Goal: Task Accomplishment & Management: Use online tool/utility

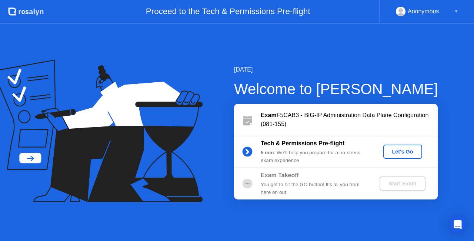
click at [405, 152] on div "Let's Go" at bounding box center [402, 151] width 33 height 6
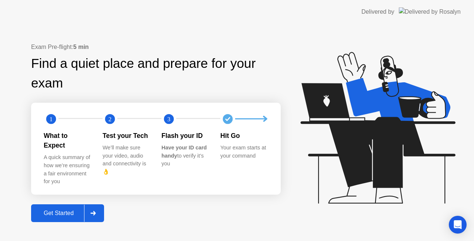
click at [66, 210] on div "Get Started" at bounding box center [58, 213] width 51 height 7
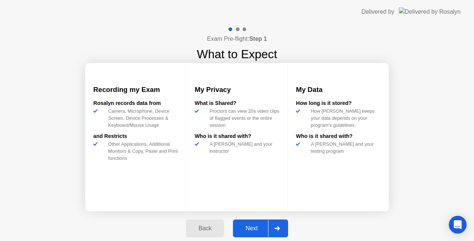
click at [252, 226] on div "Next" at bounding box center [251, 228] width 33 height 7
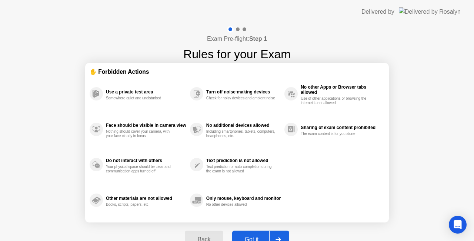
click at [253, 236] on div "Got it" at bounding box center [251, 239] width 35 height 7
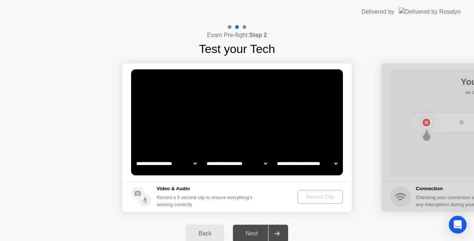
select select "**********"
select select "*******"
click at [312, 198] on div "Record Clip" at bounding box center [321, 197] width 40 height 6
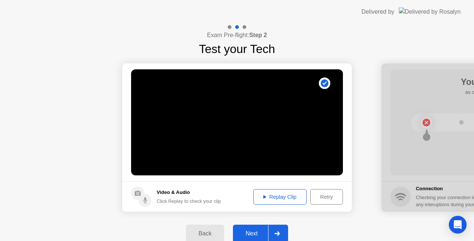
click at [279, 194] on div "Replay Clip" at bounding box center [280, 197] width 48 height 6
click at [258, 232] on div "Next" at bounding box center [251, 233] width 33 height 7
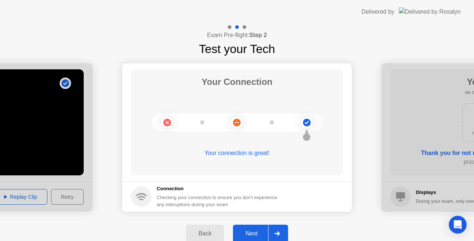
click at [253, 231] on div "Next" at bounding box center [251, 233] width 33 height 7
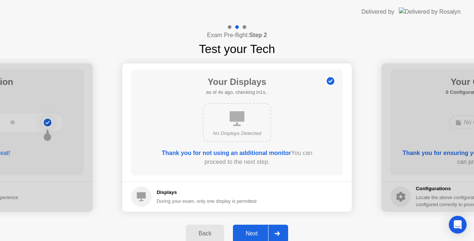
click at [264, 231] on div "Next" at bounding box center [251, 233] width 33 height 7
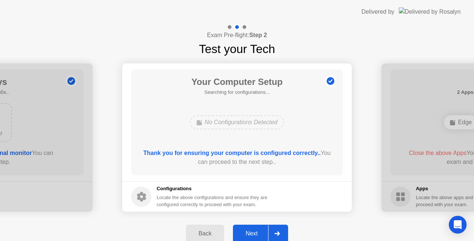
click at [261, 234] on div "Next" at bounding box center [251, 233] width 33 height 7
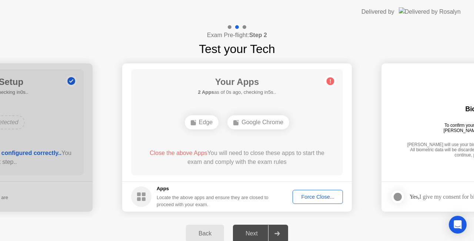
click at [327, 198] on div "Force Close..." at bounding box center [317, 197] width 45 height 6
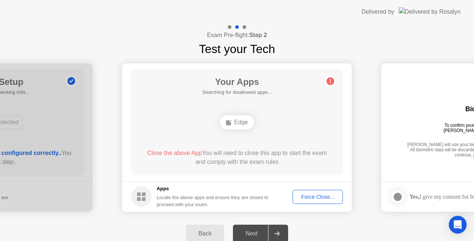
click at [314, 194] on div "Force Close..." at bounding box center [317, 197] width 45 height 6
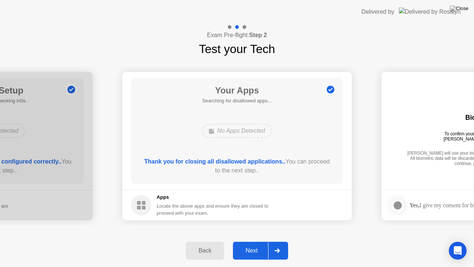
click at [252, 240] on div "Next" at bounding box center [251, 250] width 33 height 7
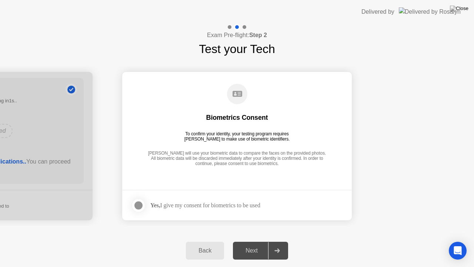
click at [138, 202] on div at bounding box center [138, 205] width 9 height 9
click at [259, 240] on div "Next" at bounding box center [251, 250] width 33 height 7
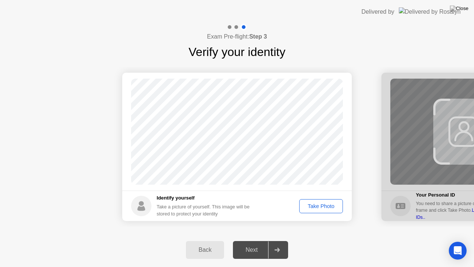
click at [325, 205] on div "Take Photo" at bounding box center [321, 206] width 38 height 6
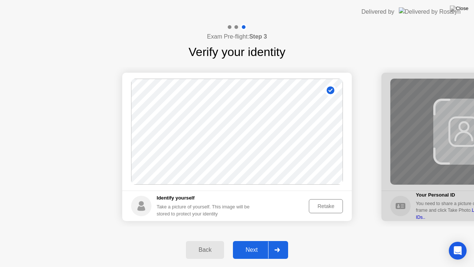
click at [329, 206] on div "Retake" at bounding box center [325, 206] width 29 height 6
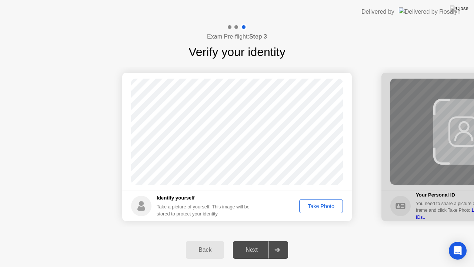
click at [310, 205] on div "Take Photo" at bounding box center [321, 206] width 38 height 6
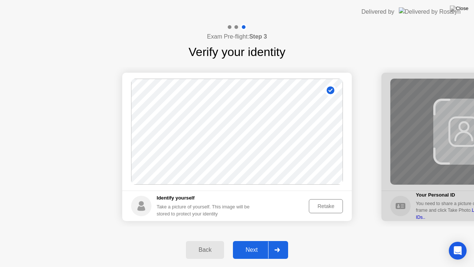
click at [259, 240] on div "Next" at bounding box center [251, 249] width 33 height 7
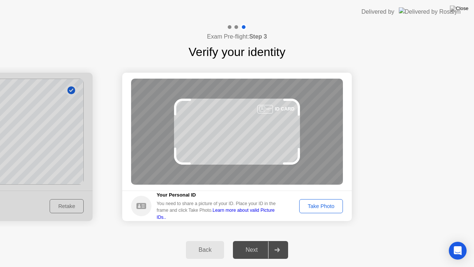
click at [327, 205] on div "Take Photo" at bounding box center [321, 206] width 38 height 6
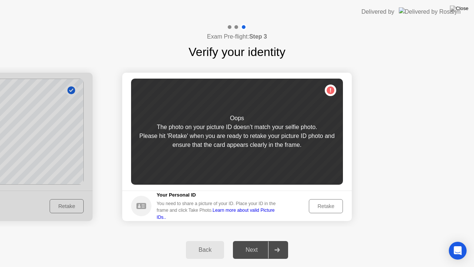
click at [325, 203] on div "Retake" at bounding box center [325, 206] width 29 height 6
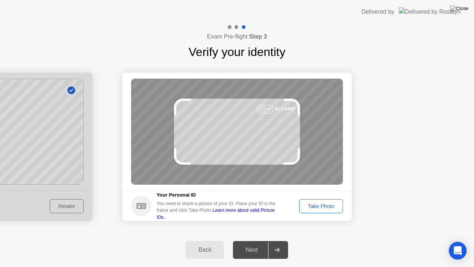
click at [326, 207] on div "Take Photo" at bounding box center [321, 206] width 38 height 6
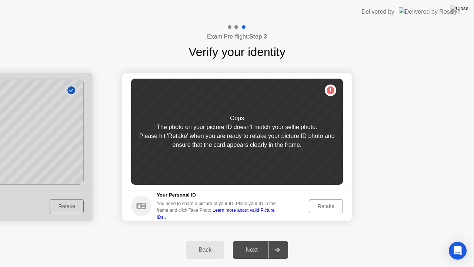
click at [332, 204] on div "Retake" at bounding box center [325, 206] width 29 height 6
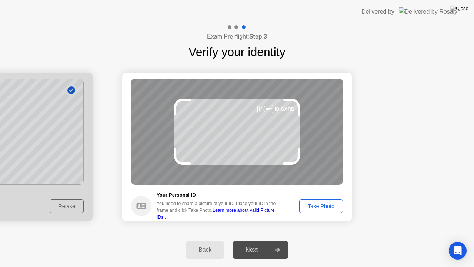
click at [329, 207] on div "Take Photo" at bounding box center [321, 206] width 38 height 6
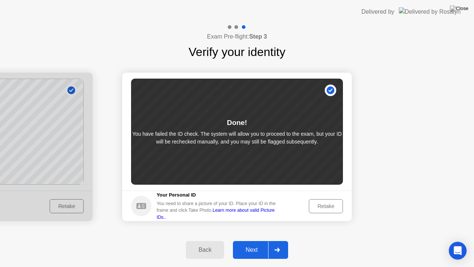
click at [272, 240] on div at bounding box center [277, 249] width 18 height 17
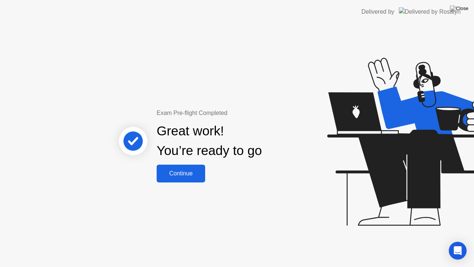
click at [178, 171] on div "Continue" at bounding box center [181, 173] width 44 height 7
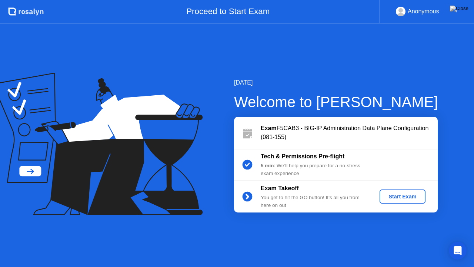
click at [396, 195] on div "Start Exam" at bounding box center [402, 196] width 40 height 6
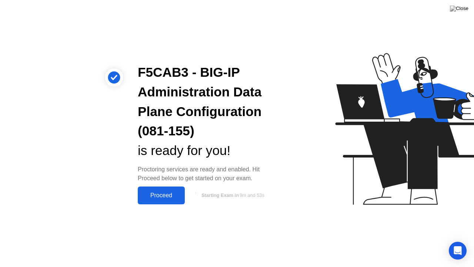
click at [158, 192] on div "Proceed" at bounding box center [161, 195] width 43 height 7
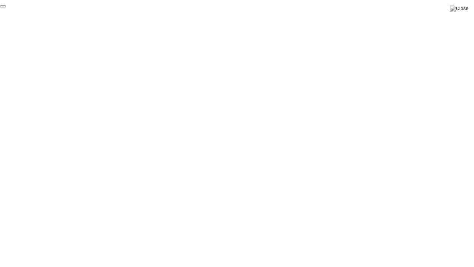
click div "End Proctoring Session"
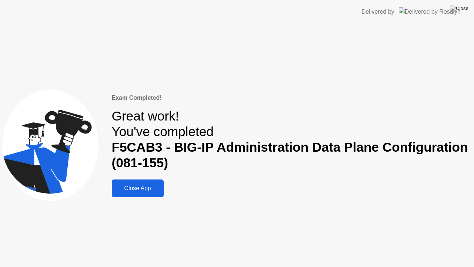
click at [140, 191] on div "Close App" at bounding box center [137, 188] width 47 height 7
